Goal: Check status: Verify the current state of an ongoing process or item

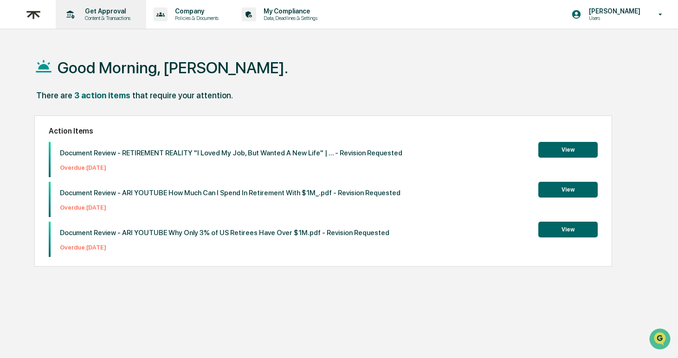
click at [86, 20] on p "Content & Transactions" at bounding box center [107, 18] width 58 height 6
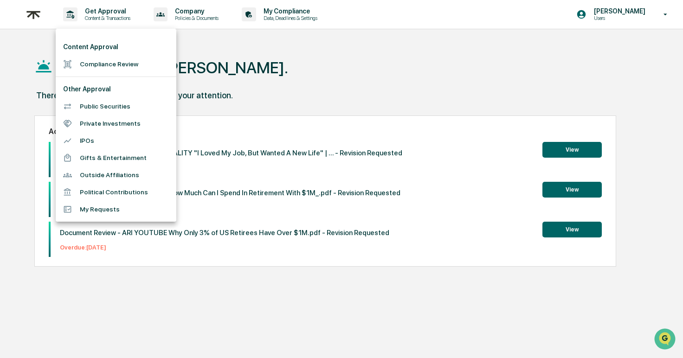
click at [241, 54] on div at bounding box center [341, 179] width 683 height 358
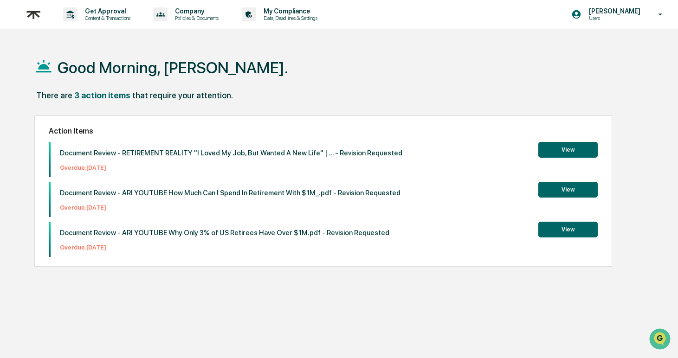
click at [37, 13] on img at bounding box center [33, 14] width 22 height 23
click at [563, 157] on button "View" at bounding box center [567, 150] width 59 height 16
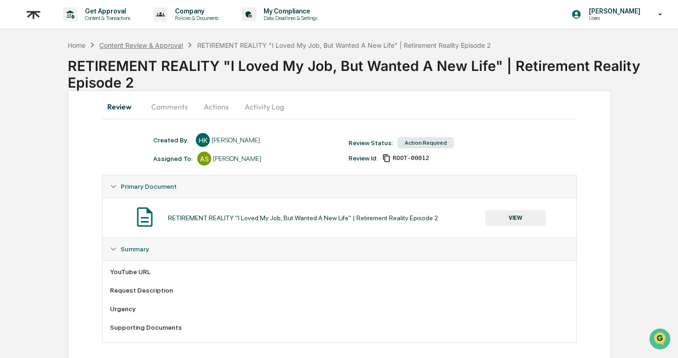
click at [172, 48] on div "Content Review & Approval" at bounding box center [141, 45] width 84 height 8
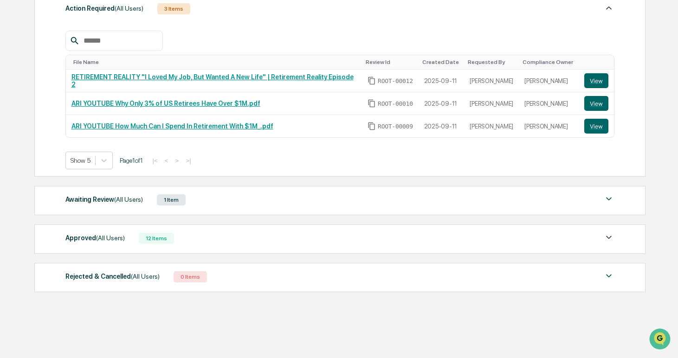
scroll to position [144, 0]
click at [235, 237] on div "Approved (All Users) 12 Items" at bounding box center [339, 238] width 549 height 13
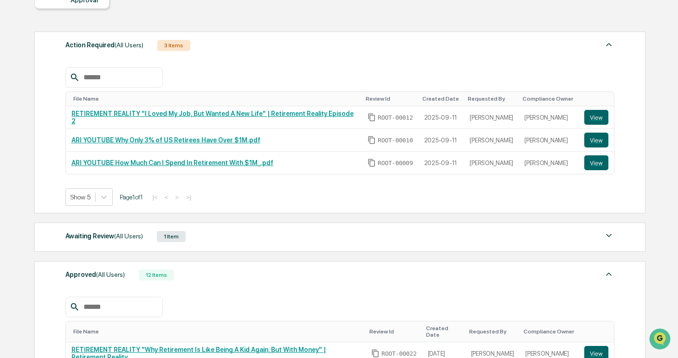
scroll to position [0, 0]
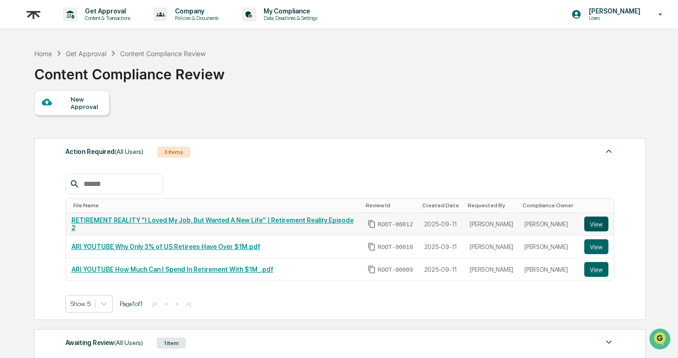
click at [599, 226] on button "View" at bounding box center [596, 224] width 24 height 15
